Goal: Information Seeking & Learning: Learn about a topic

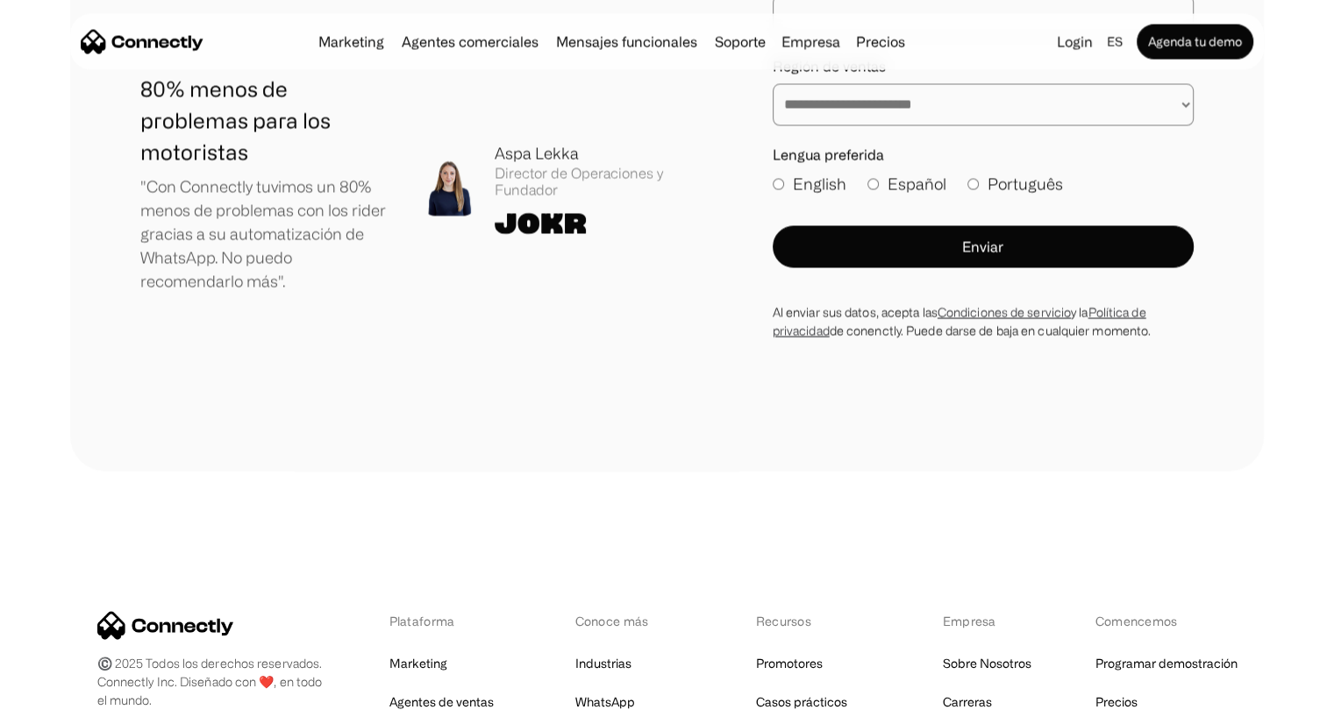
scroll to position [10117, 0]
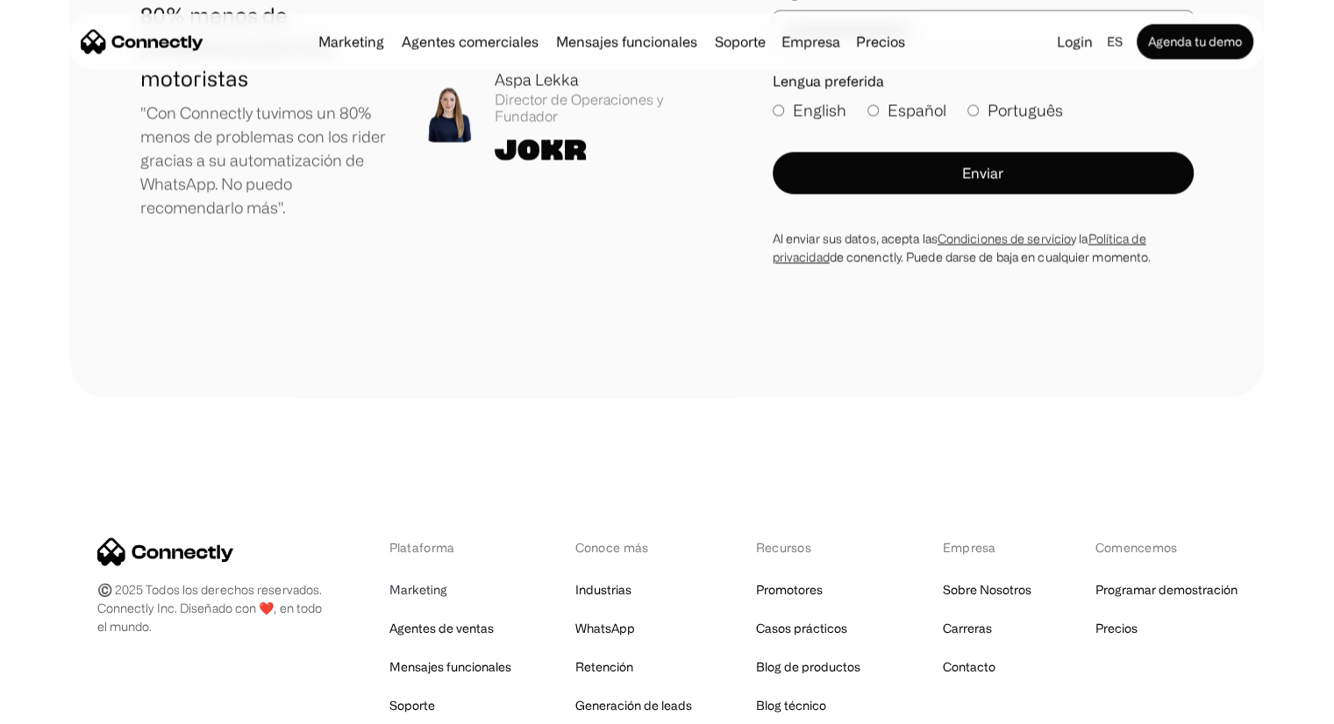
click at [419, 578] on link "Marketing" at bounding box center [418, 590] width 58 height 25
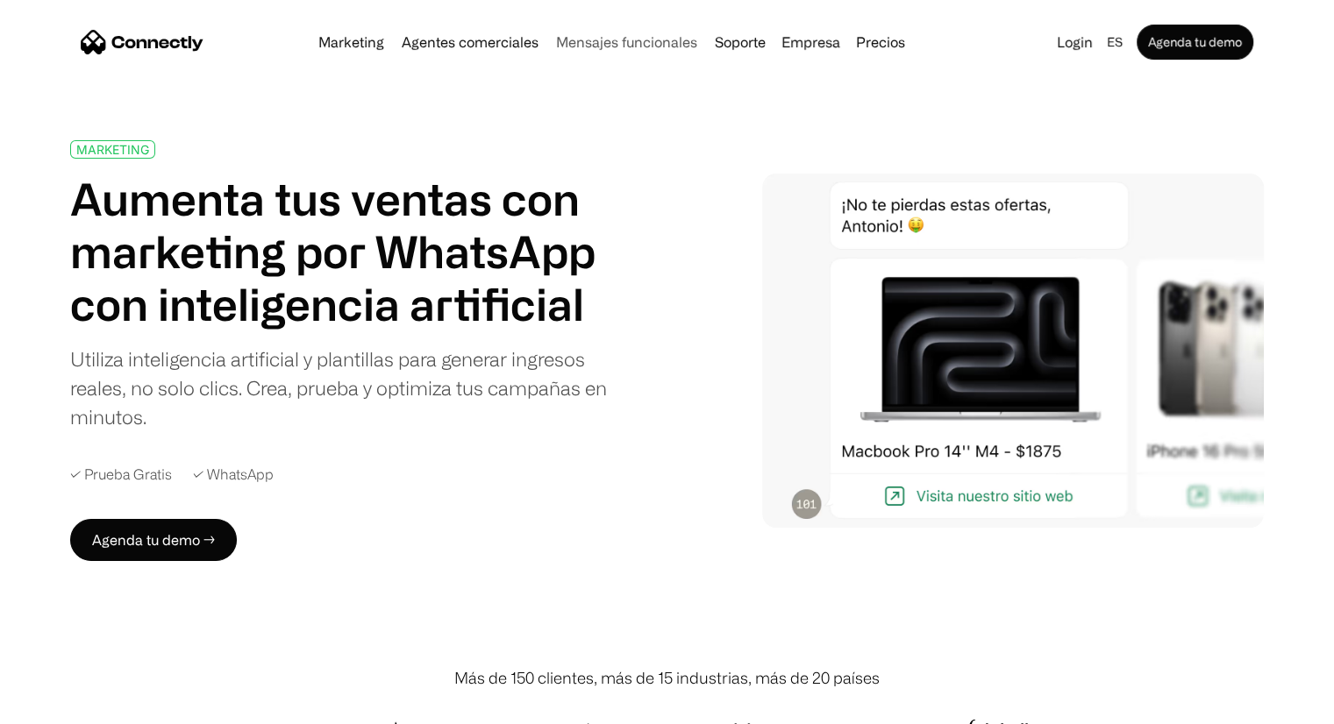
click at [595, 42] on link "Mensajes funcionales" at bounding box center [626, 42] width 155 height 14
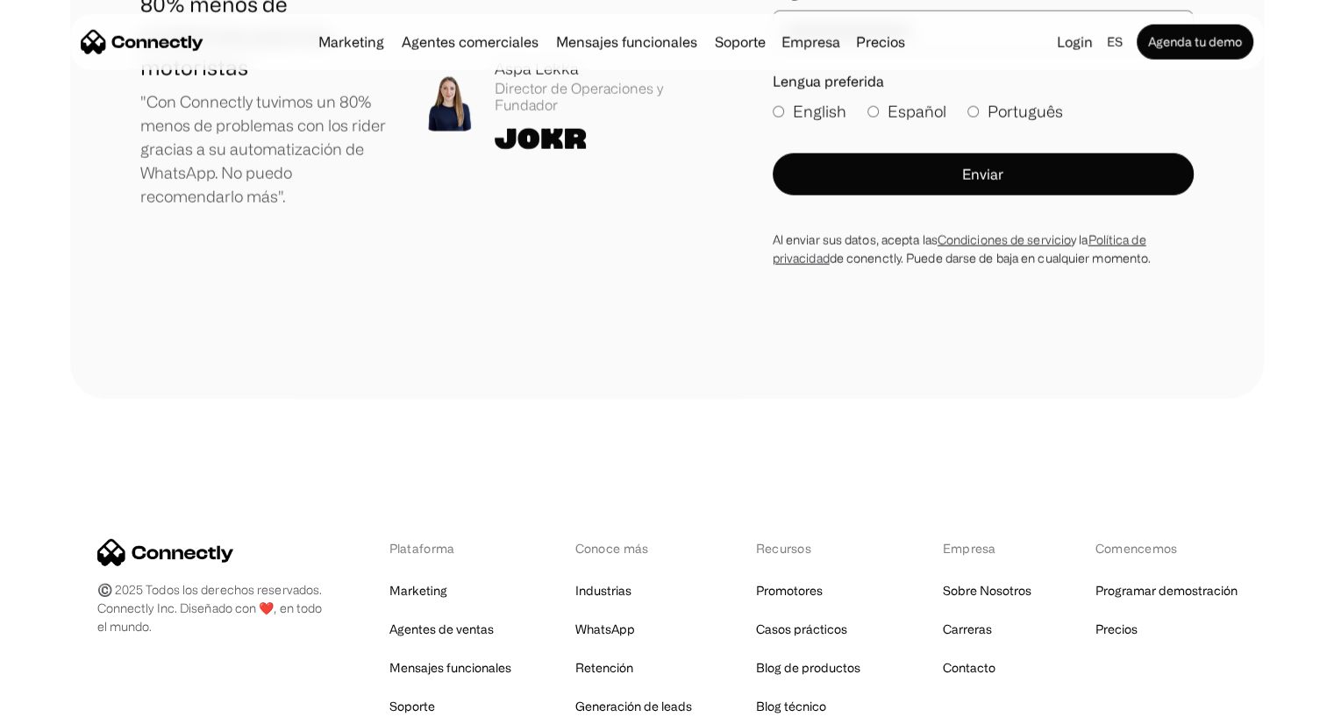
scroll to position [5133, 0]
